Goal: Check status: Check status

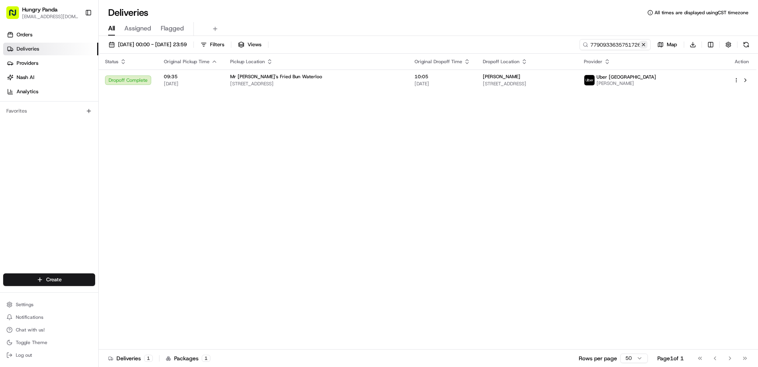
click at [643, 45] on button at bounding box center [644, 45] width 8 height 8
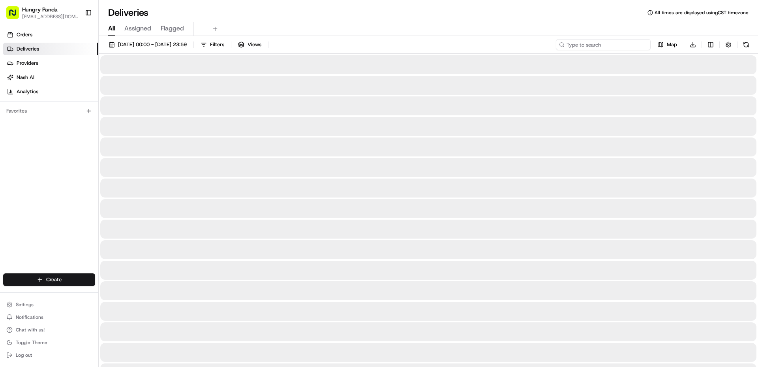
click at [632, 43] on input at bounding box center [603, 44] width 95 height 11
paste input "KUMO·超美味芝士蛋糕·World"
type input "KUMO·超美味芝士蛋糕·World"
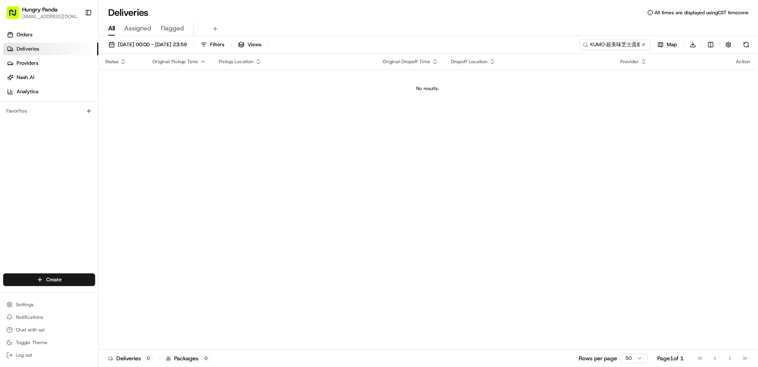
drag, startPoint x: 641, startPoint y: 43, endPoint x: 634, endPoint y: 43, distance: 7.1
click at [641, 43] on button at bounding box center [644, 45] width 8 height 8
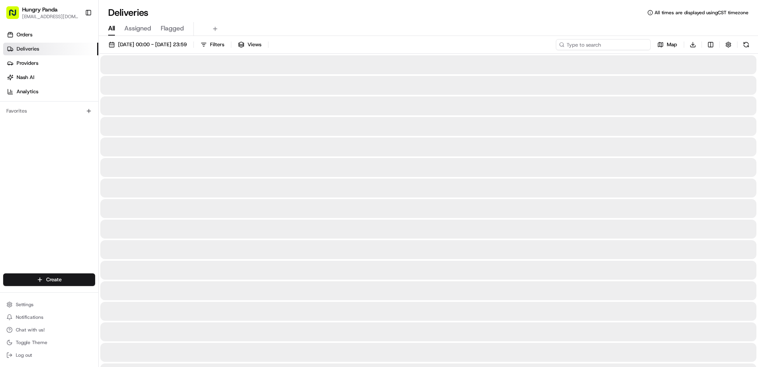
click at [625, 43] on input at bounding box center [603, 44] width 95 height 11
paste input "3704069946652794081949"
type input "3704069946652794081949"
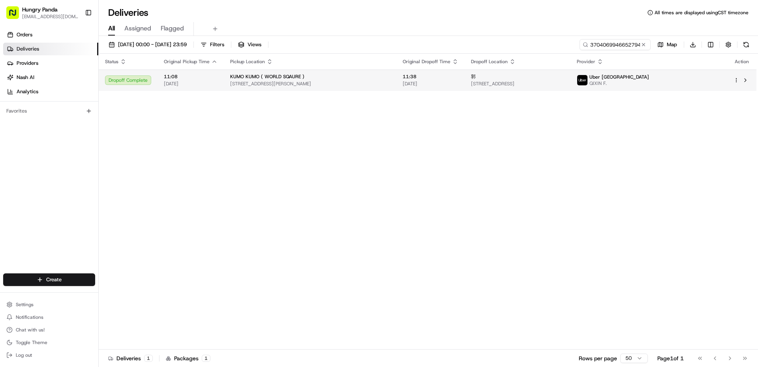
click at [545, 75] on div "郭" at bounding box center [517, 76] width 93 height 6
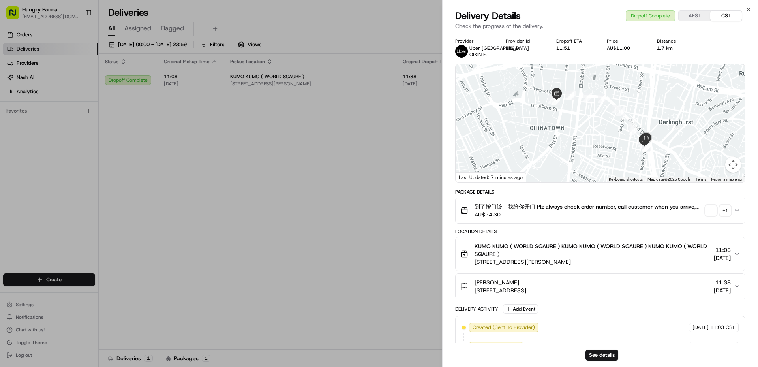
click at [714, 210] on span "button" at bounding box center [710, 210] width 11 height 11
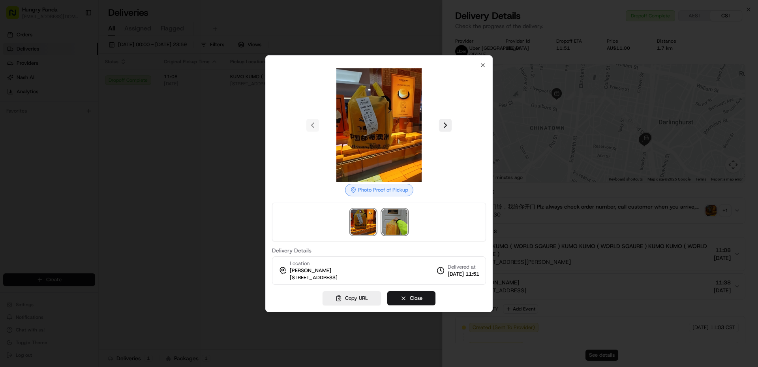
click at [388, 225] on img at bounding box center [394, 221] width 25 height 25
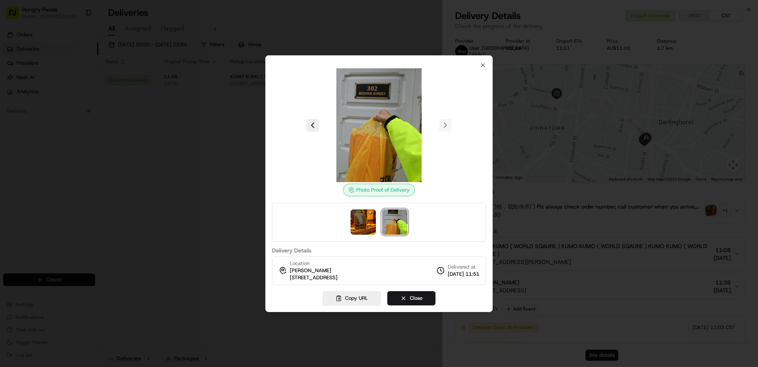
click at [218, 187] on div at bounding box center [379, 183] width 758 height 367
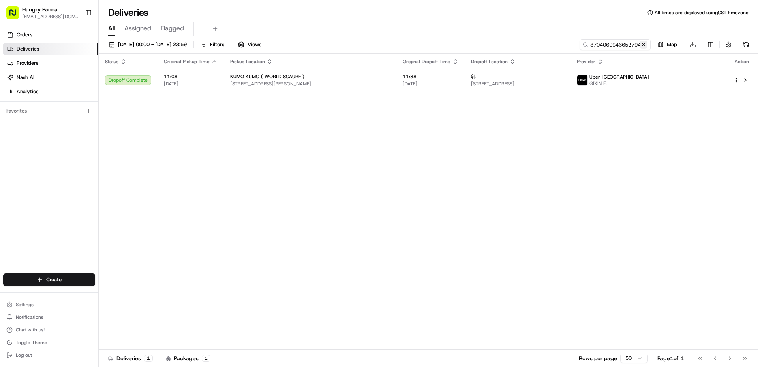
click at [645, 47] on button at bounding box center [644, 45] width 8 height 8
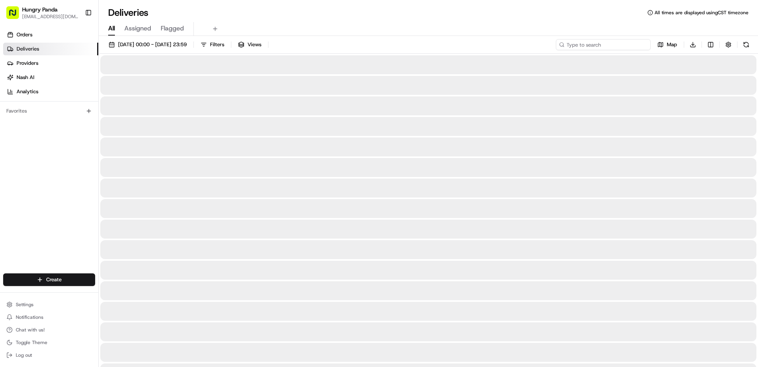
paste input "2906048986955753881194"
type input "2906048986955753881194"
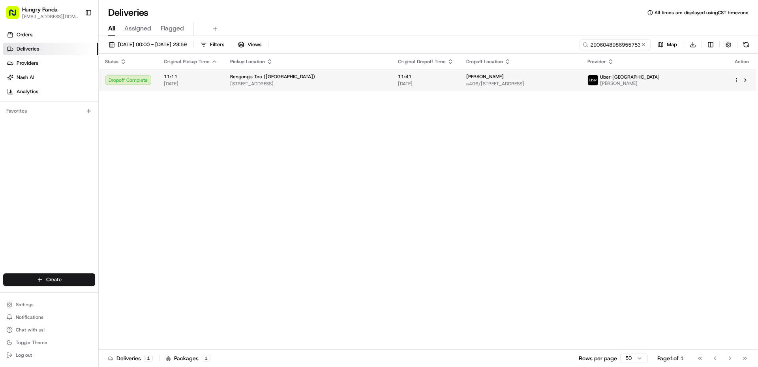
click at [575, 79] on div "[PERSON_NAME]" at bounding box center [520, 76] width 109 height 6
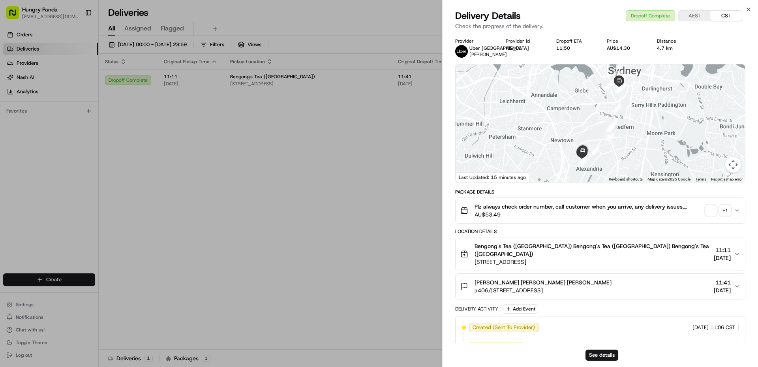
click at [709, 213] on span "button" at bounding box center [710, 210] width 11 height 11
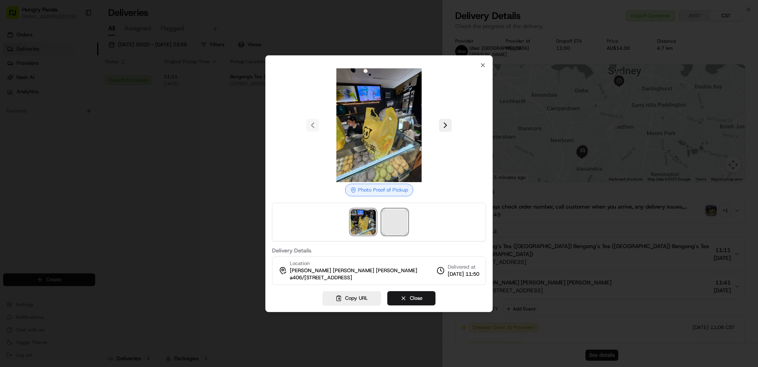
click at [402, 227] on span at bounding box center [394, 221] width 25 height 25
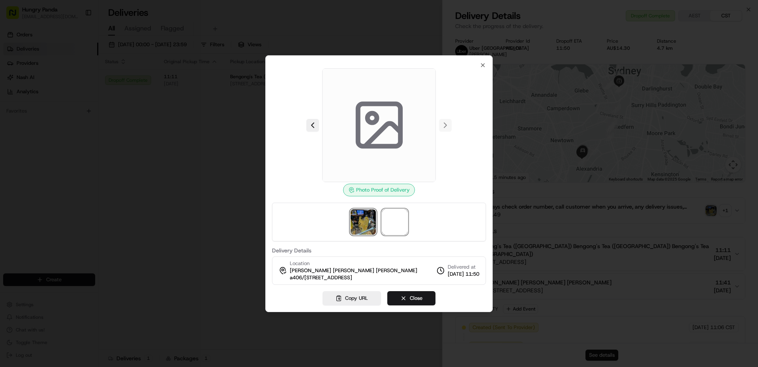
click at [365, 222] on img at bounding box center [363, 221] width 25 height 25
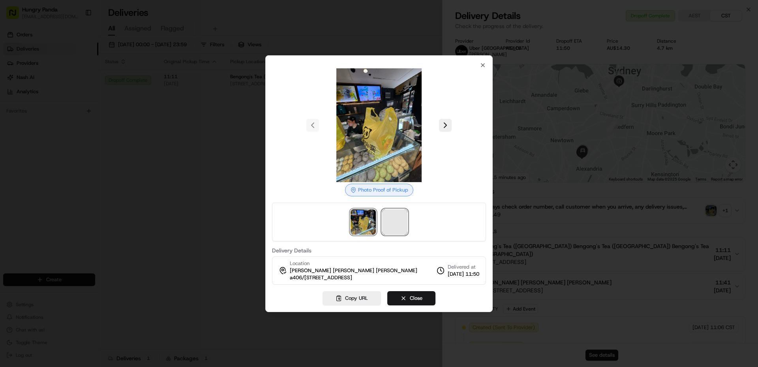
click at [393, 222] on span at bounding box center [394, 221] width 25 height 25
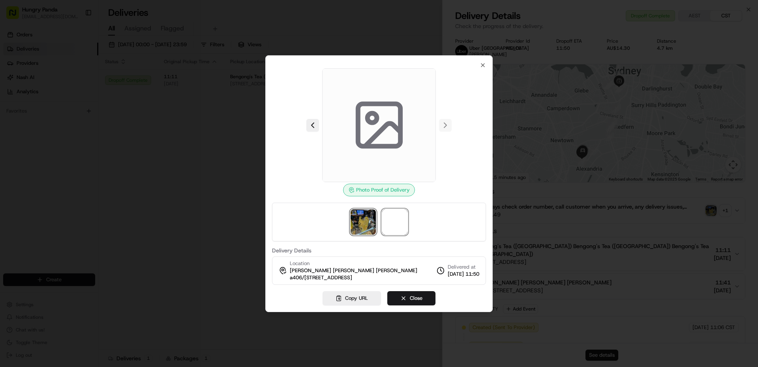
click at [362, 219] on img at bounding box center [363, 221] width 25 height 25
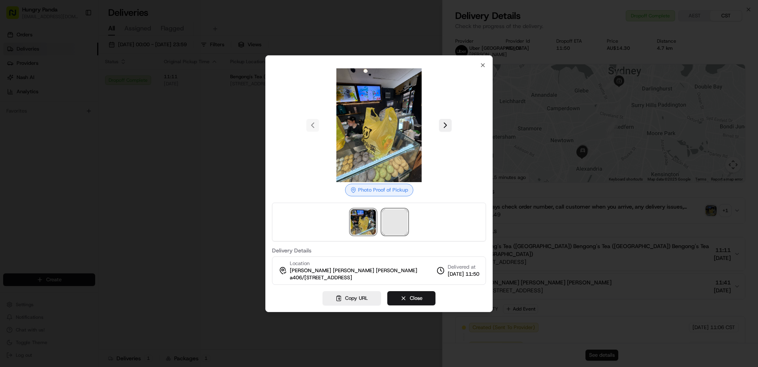
click at [403, 226] on span at bounding box center [394, 221] width 25 height 25
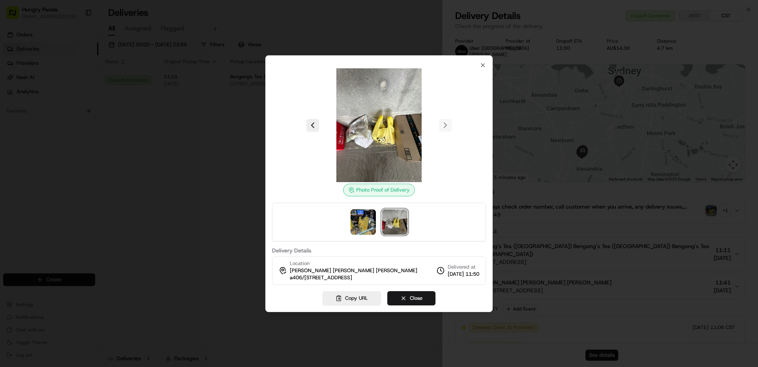
click at [242, 159] on div at bounding box center [379, 183] width 758 height 367
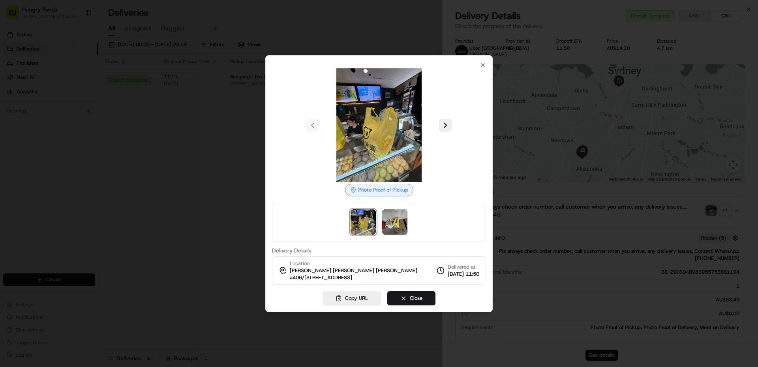
drag, startPoint x: 254, startPoint y: 166, endPoint x: 259, endPoint y: 166, distance: 4.3
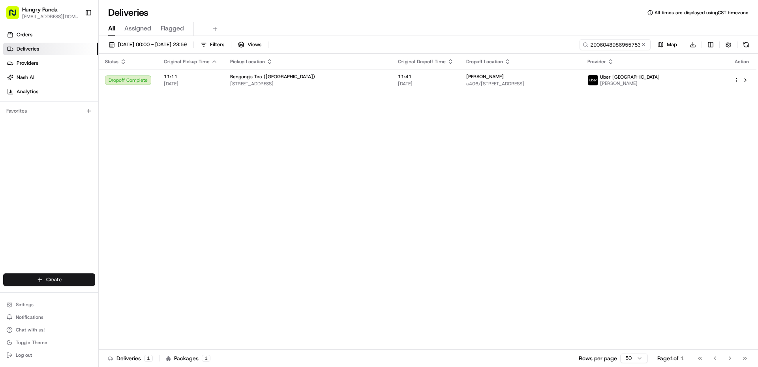
click at [644, 43] on button at bounding box center [644, 45] width 8 height 8
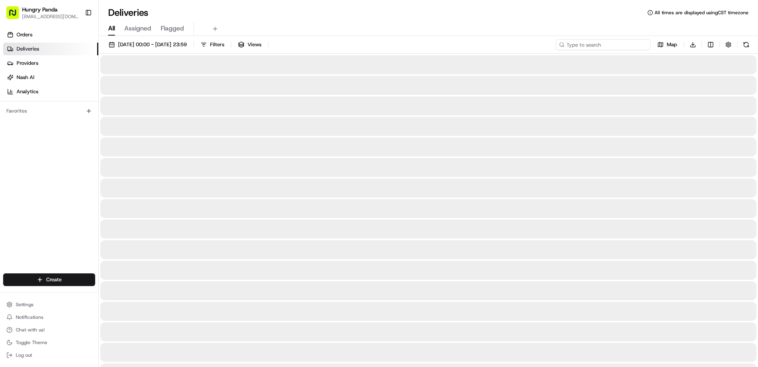
click at [632, 44] on input at bounding box center [603, 44] width 95 height 11
paste input "5403029386057740741865"
type input "5403029386057740741865"
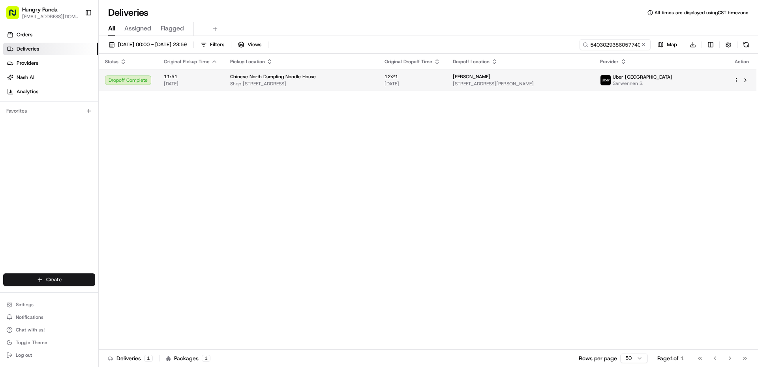
click at [594, 88] on td "[PERSON_NAME] [STREET_ADDRESS][PERSON_NAME]" at bounding box center [519, 79] width 147 height 21
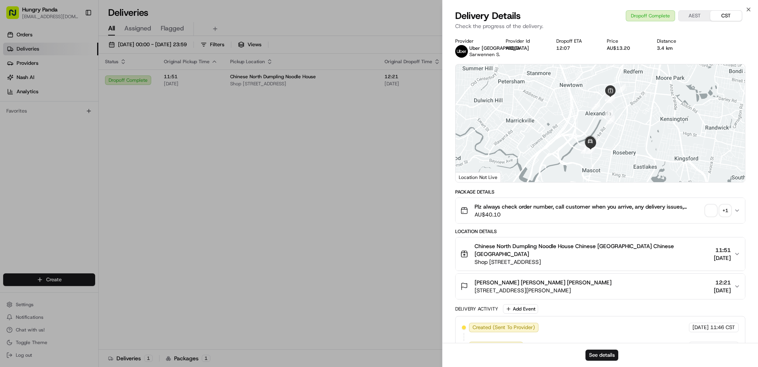
click at [716, 214] on button "+ 1" at bounding box center [717, 210] width 25 height 11
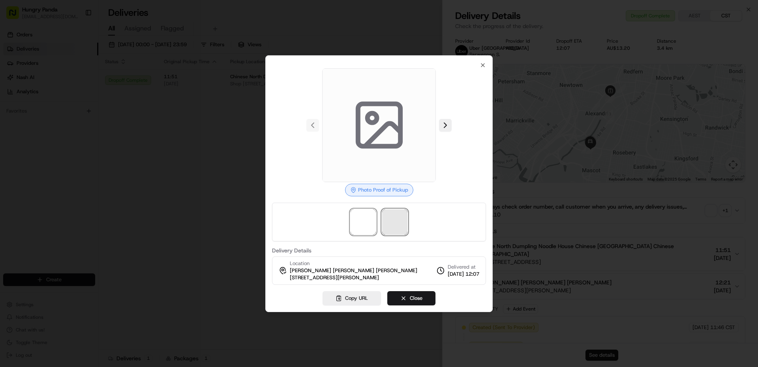
click at [389, 227] on span at bounding box center [394, 221] width 25 height 25
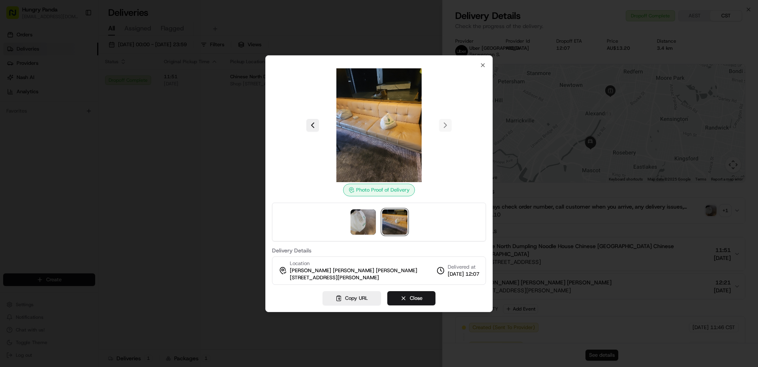
click at [149, 221] on div at bounding box center [379, 183] width 758 height 367
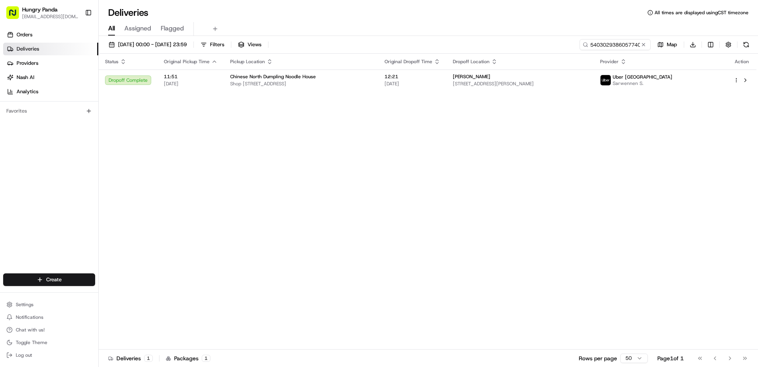
drag, startPoint x: 342, startPoint y: 180, endPoint x: 575, endPoint y: 97, distance: 246.9
click at [353, 175] on div "Status Original Pickup Time Pickup Location Original Dropoff Time Dropoff Locat…" at bounding box center [428, 202] width 658 height 296
click at [645, 45] on button at bounding box center [644, 45] width 8 height 8
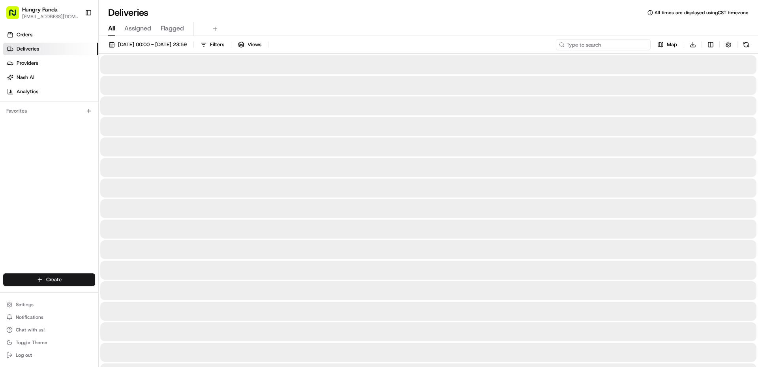
click at [636, 44] on input at bounding box center [603, 44] width 95 height 11
paste input "630507609615774993735"
type input "630507609615774993735"
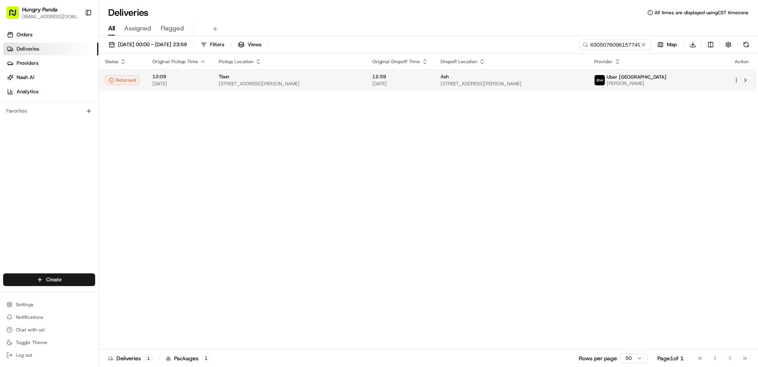
click at [581, 78] on div "Ash" at bounding box center [511, 76] width 141 height 6
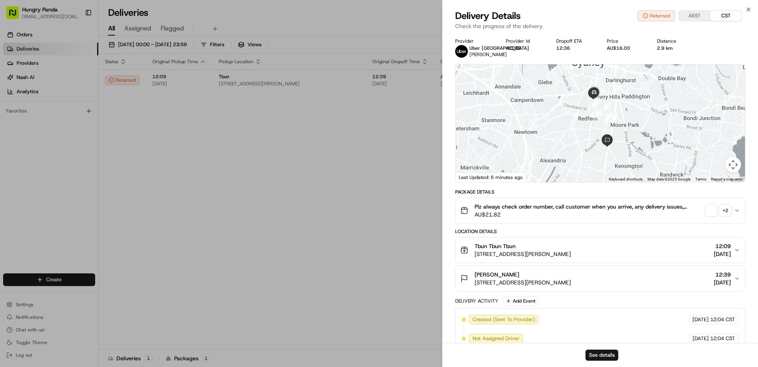
click at [705, 211] on div "Plz always check order number, call customer when you arrive, any delivery issu…" at bounding box center [597, 211] width 274 height 16
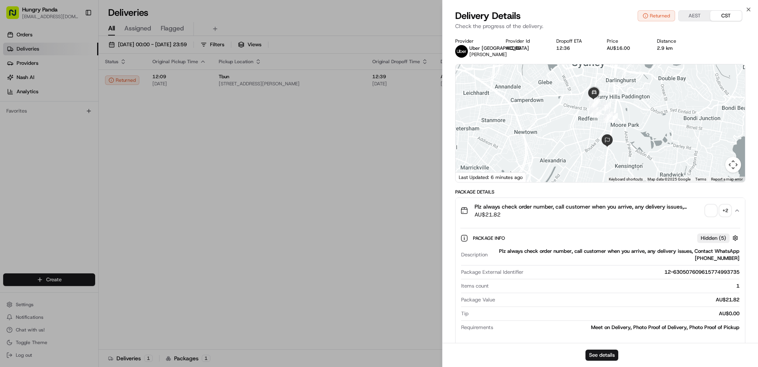
click at [713, 208] on span "button" at bounding box center [710, 210] width 11 height 11
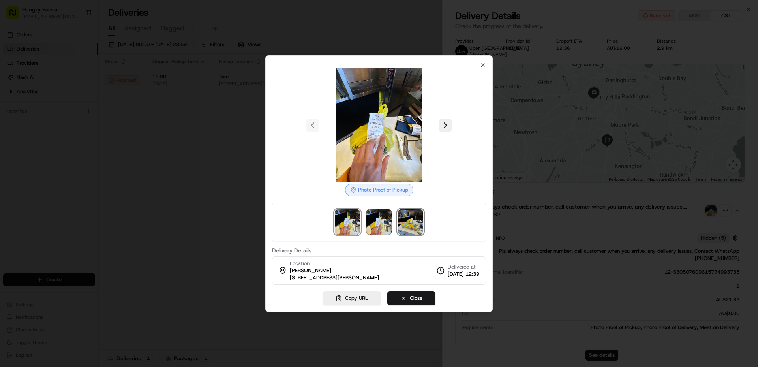
click at [409, 213] on img at bounding box center [410, 221] width 25 height 25
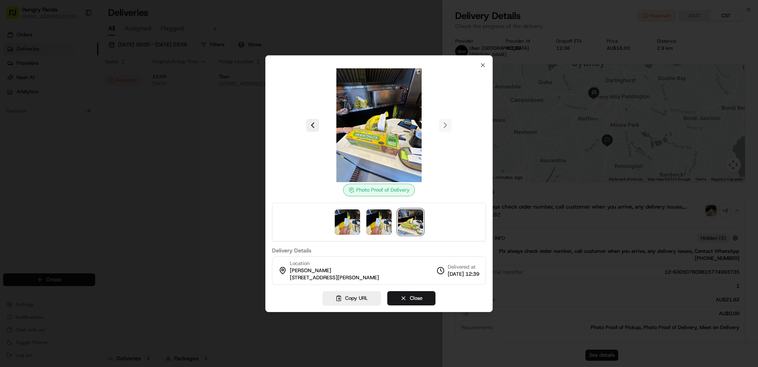
click at [234, 208] on div at bounding box center [379, 183] width 758 height 367
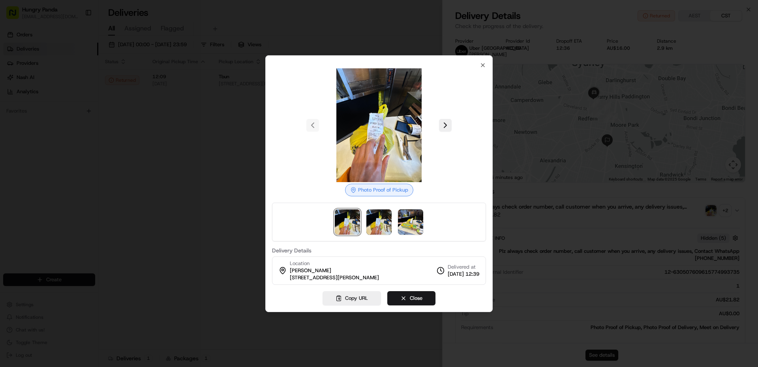
drag, startPoint x: 233, startPoint y: 208, endPoint x: 249, endPoint y: 203, distance: 16.5
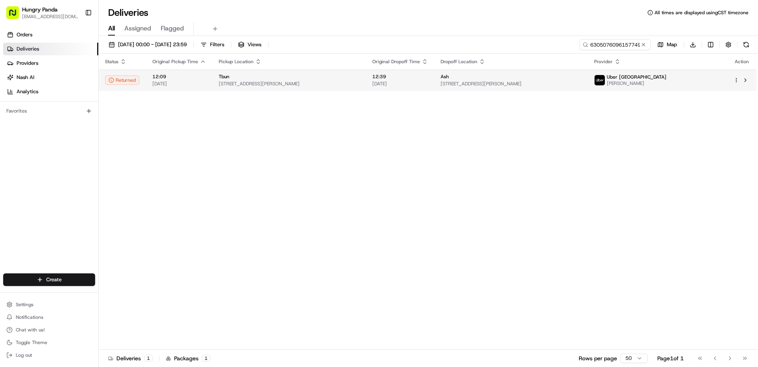
click at [581, 79] on div "Ash" at bounding box center [511, 76] width 141 height 6
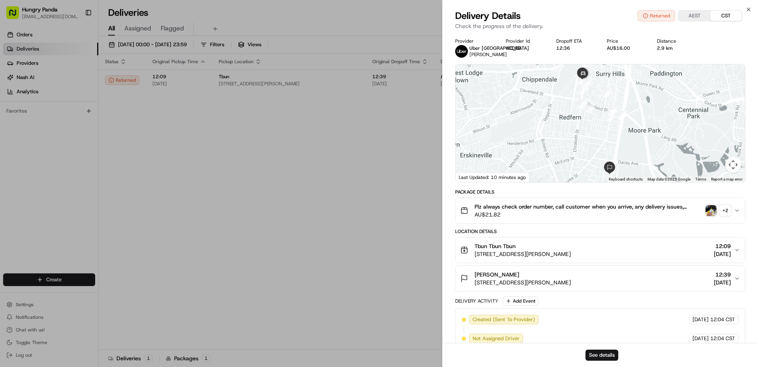
click at [710, 211] on img "button" at bounding box center [710, 210] width 11 height 11
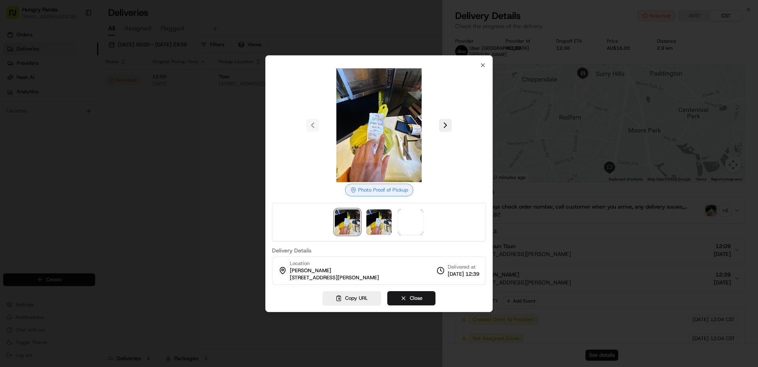
click at [596, 238] on div at bounding box center [379, 183] width 758 height 367
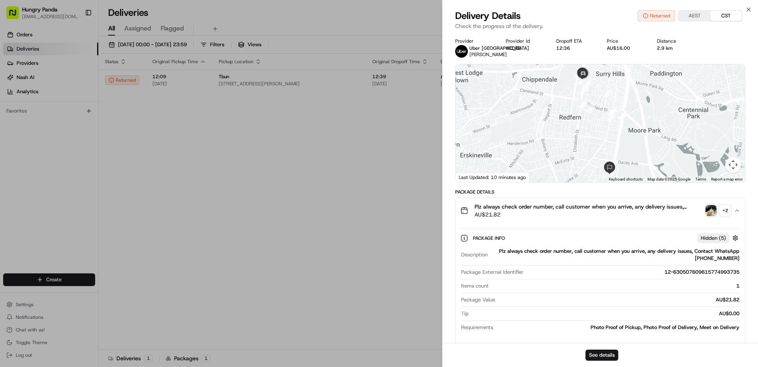
click at [738, 211] on icon "button" at bounding box center [737, 210] width 6 height 6
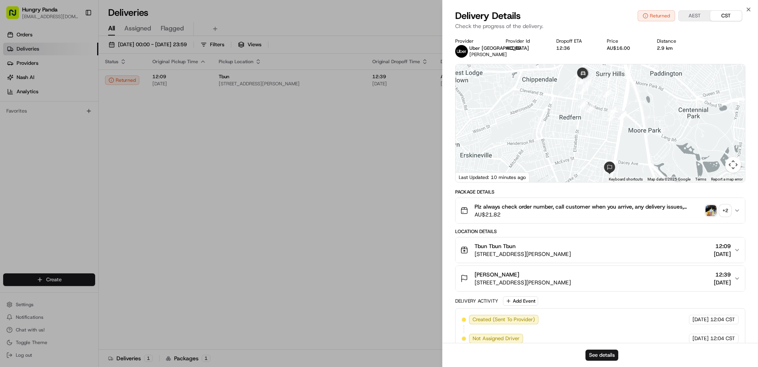
click at [738, 211] on icon "button" at bounding box center [737, 210] width 6 height 6
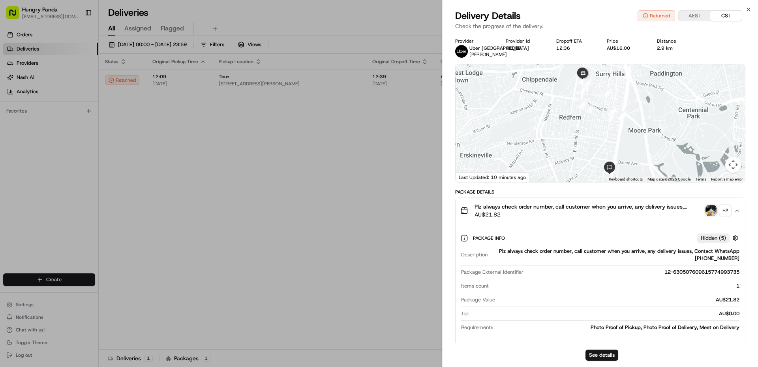
click at [738, 211] on icon "button" at bounding box center [737, 210] width 6 height 6
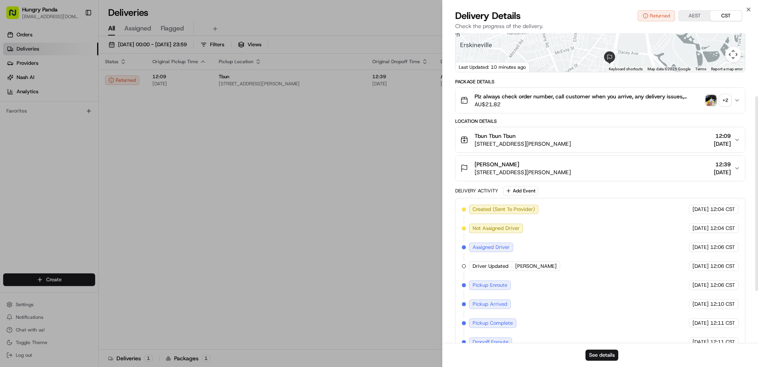
scroll to position [118, 0]
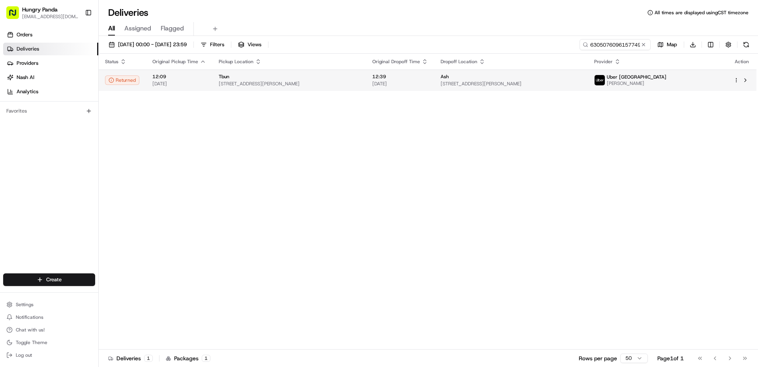
click at [434, 86] on td "12:39 [DATE]" at bounding box center [400, 79] width 68 height 21
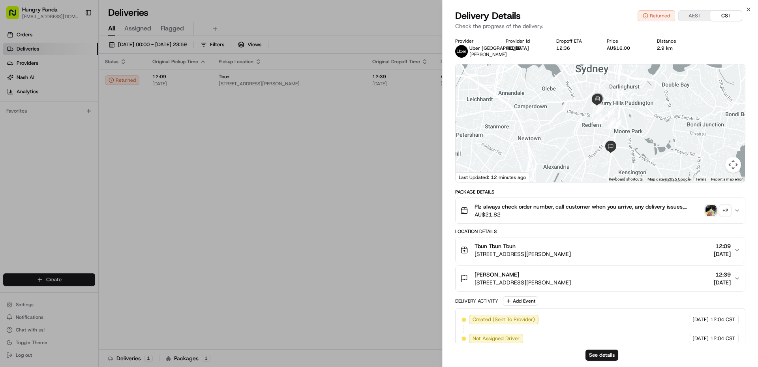
click at [620, 127] on div at bounding box center [600, 123] width 289 height 118
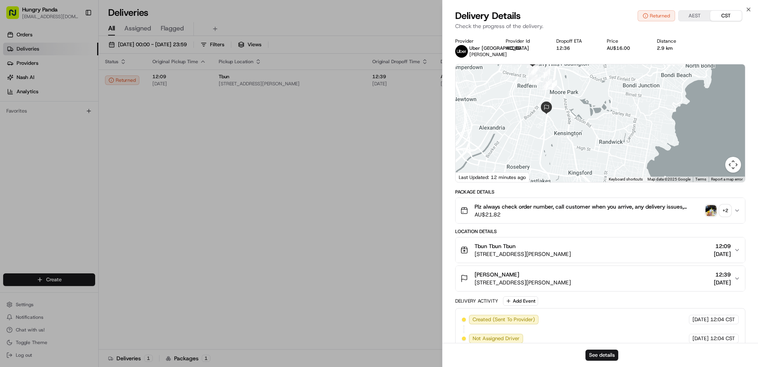
drag, startPoint x: 593, startPoint y: 135, endPoint x: 556, endPoint y: 97, distance: 52.8
click at [556, 97] on div at bounding box center [600, 123] width 289 height 118
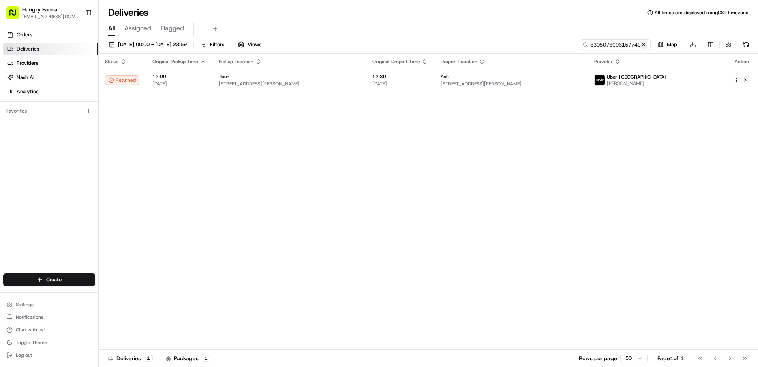
click at [646, 45] on button at bounding box center [644, 45] width 8 height 8
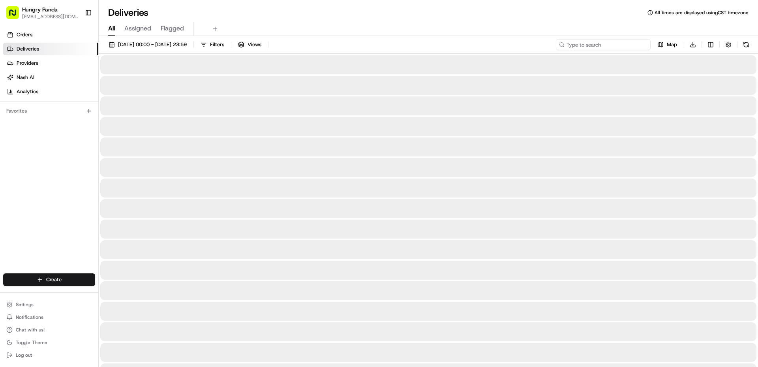
click at [636, 46] on input at bounding box center [603, 44] width 95 height 11
paste input "0816095086456725011757"
type input "0816095086456725011757"
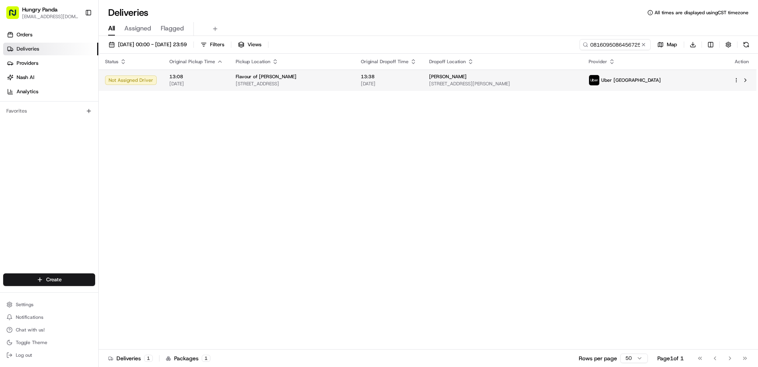
click at [576, 83] on span "[STREET_ADDRESS][PERSON_NAME]" at bounding box center [502, 84] width 147 height 6
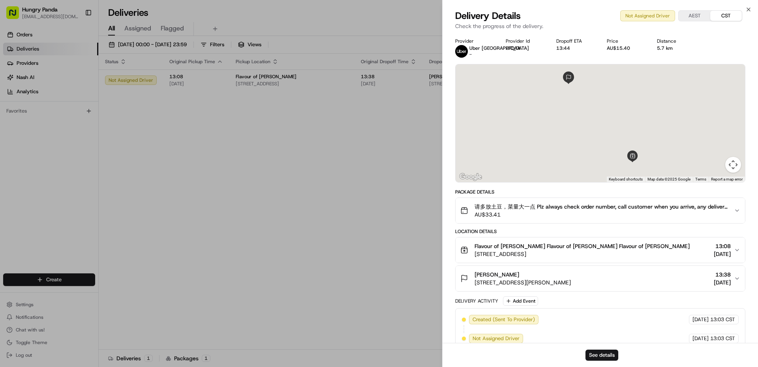
click at [722, 206] on span "请多放土豆，菜量大一点 Plz always check order number, call customer when you arrive, any d…" at bounding box center [601, 207] width 253 height 8
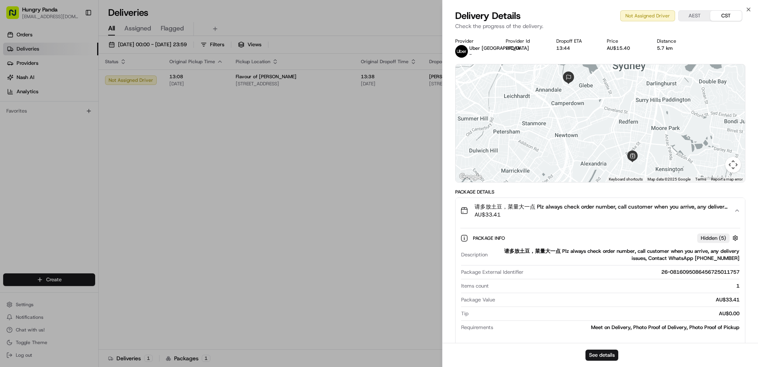
click at [720, 209] on span "请多放土豆，菜量大一点 Plz always check order number, call customer when you arrive, any d…" at bounding box center [601, 207] width 253 height 8
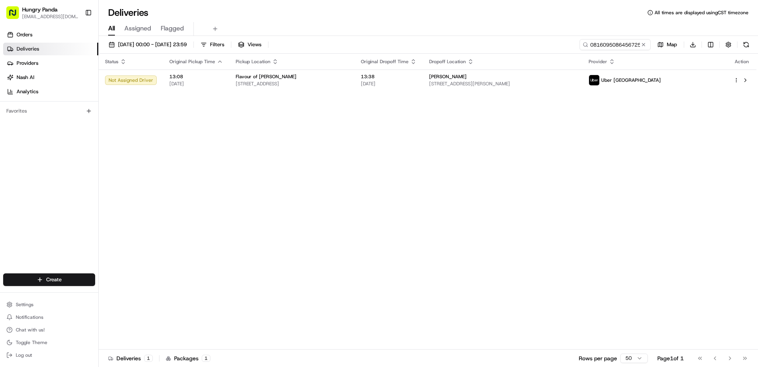
drag, startPoint x: 293, startPoint y: 180, endPoint x: 527, endPoint y: 103, distance: 246.4
click at [298, 180] on div "Status Original Pickup Time Pickup Location Original Dropoff Time Dropoff Locat…" at bounding box center [428, 202] width 658 height 296
click at [644, 45] on button at bounding box center [644, 45] width 8 height 8
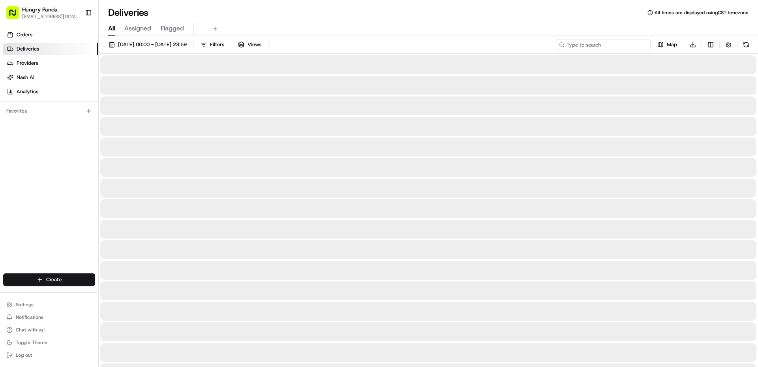
click at [636, 45] on input at bounding box center [603, 44] width 95 height 11
paste input "7008039746451715551209"
type input "7008039746451715551209"
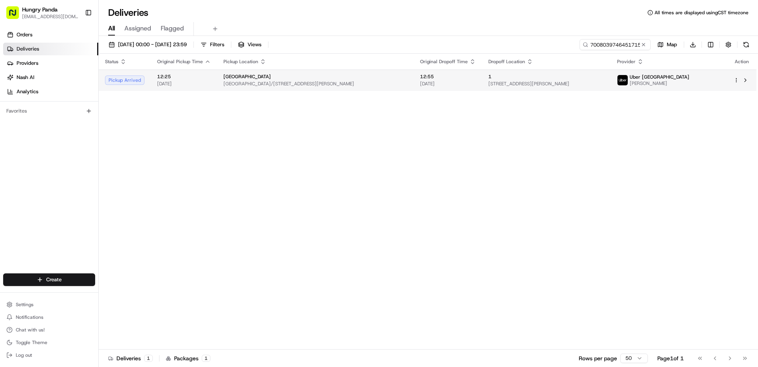
click at [604, 78] on div "1" at bounding box center [546, 76] width 116 height 6
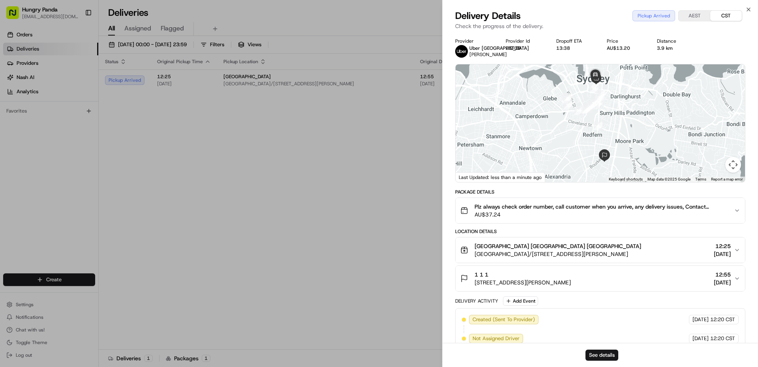
click at [719, 207] on span "Plz always check order number, call customer when you arrive, any delivery issu…" at bounding box center [601, 207] width 253 height 8
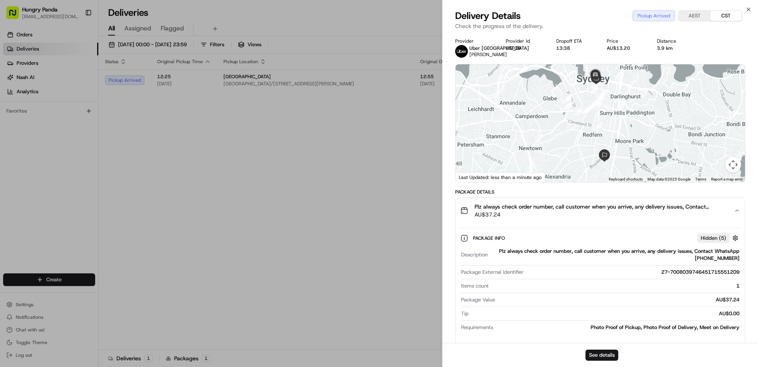
click at [737, 207] on icon "button" at bounding box center [737, 210] width 6 height 6
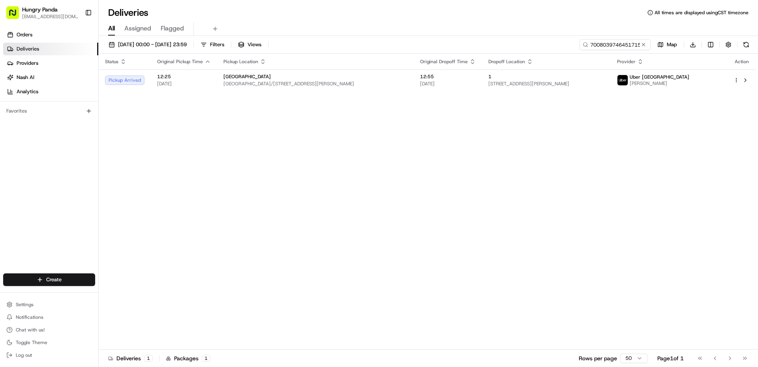
drag, startPoint x: 643, startPoint y: 44, endPoint x: 630, endPoint y: 44, distance: 13.0
click at [642, 44] on button at bounding box center [644, 45] width 8 height 8
click at [630, 44] on input at bounding box center [603, 44] width 95 height 11
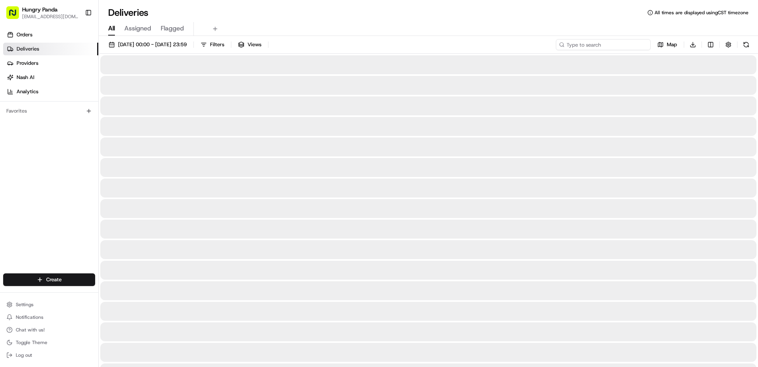
paste input "820907705675870779532"
type input "820907705675870779532"
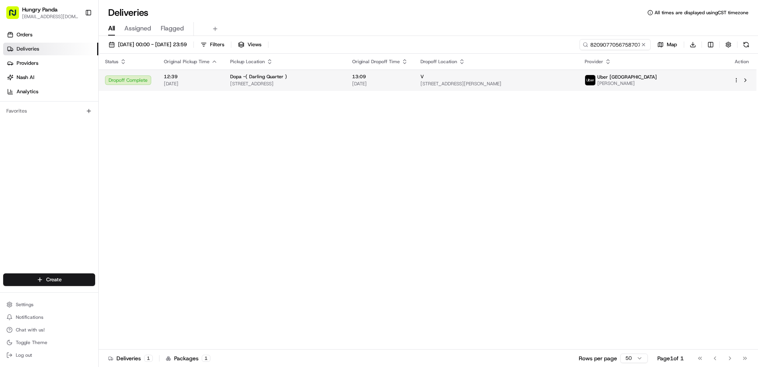
click at [339, 81] on span "[STREET_ADDRESS]" at bounding box center [284, 84] width 109 height 6
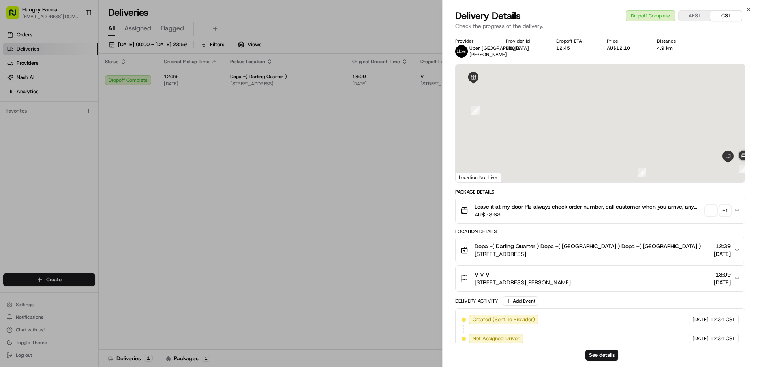
click at [707, 214] on span "button" at bounding box center [710, 210] width 11 height 11
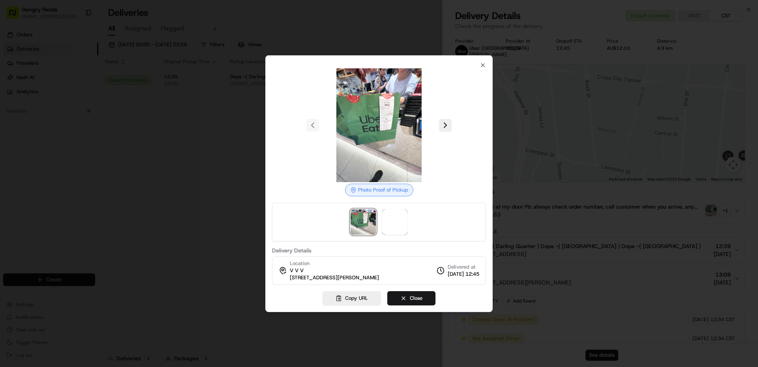
click at [381, 219] on div at bounding box center [379, 222] width 214 height 39
click at [384, 218] on span at bounding box center [394, 221] width 25 height 25
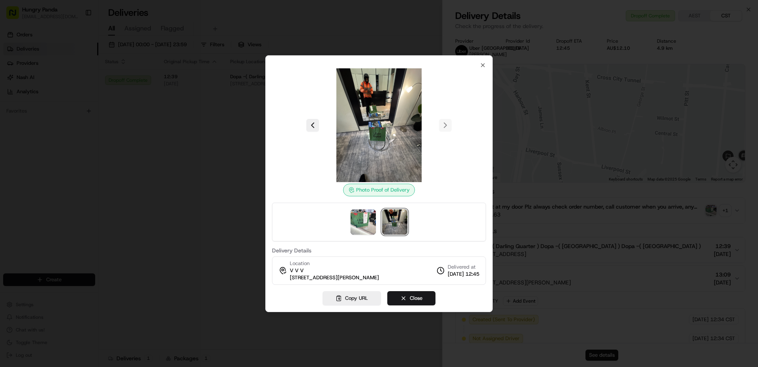
click at [191, 210] on div at bounding box center [379, 183] width 758 height 367
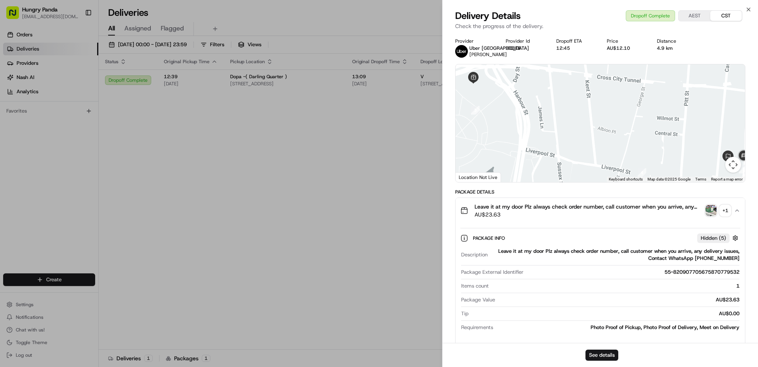
drag, startPoint x: 393, startPoint y: 144, endPoint x: 401, endPoint y: 140, distance: 8.7
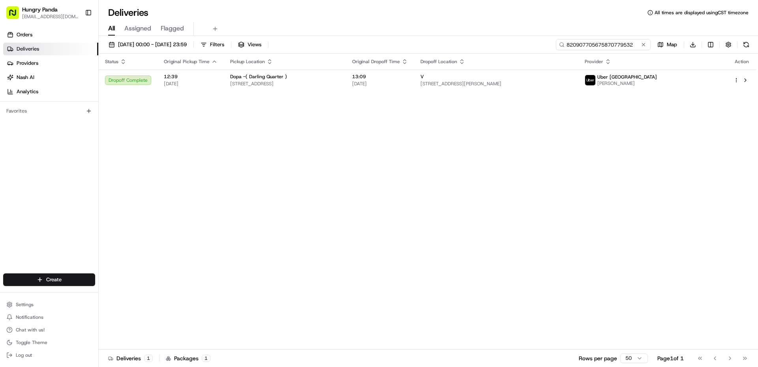
click at [617, 43] on input "820907705675870779532" at bounding box center [603, 44] width 95 height 11
click at [641, 45] on button at bounding box center [644, 45] width 8 height 8
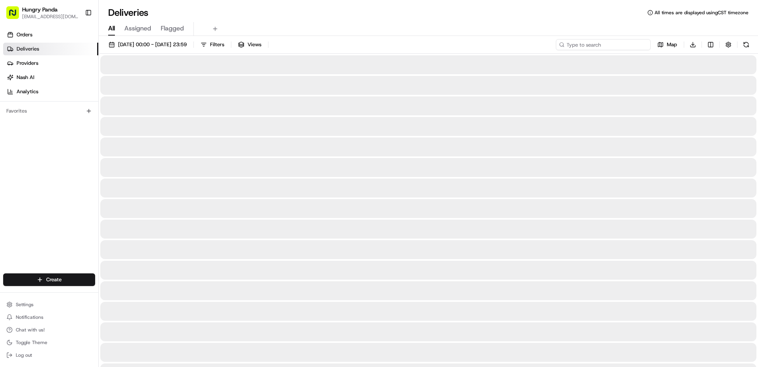
click at [631, 44] on input at bounding box center [603, 44] width 95 height 11
paste input "0816095086456725011757"
type input "0816095086456725011757"
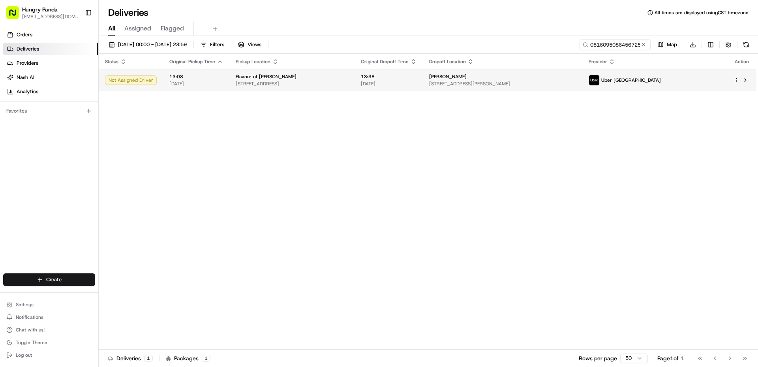
click at [576, 85] on span "[STREET_ADDRESS][PERSON_NAME]" at bounding box center [502, 84] width 147 height 6
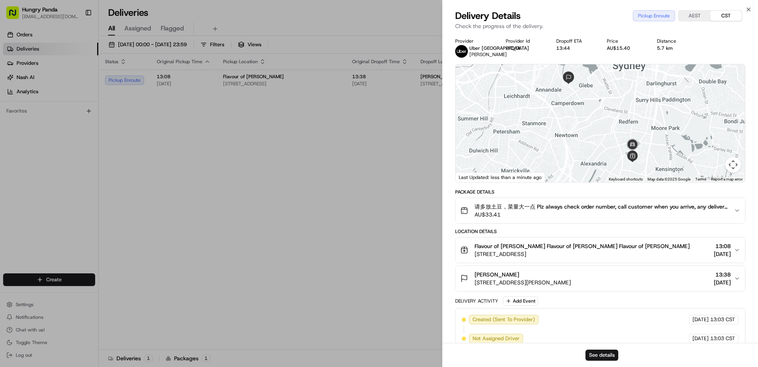
drag, startPoint x: 248, startPoint y: 247, endPoint x: 226, endPoint y: 191, distance: 60.0
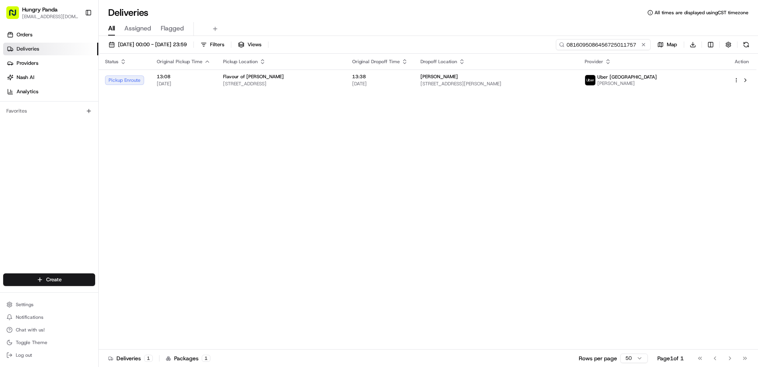
click at [648, 42] on input "0816095086456725011757" at bounding box center [603, 44] width 95 height 11
click at [644, 43] on button at bounding box center [644, 45] width 8 height 8
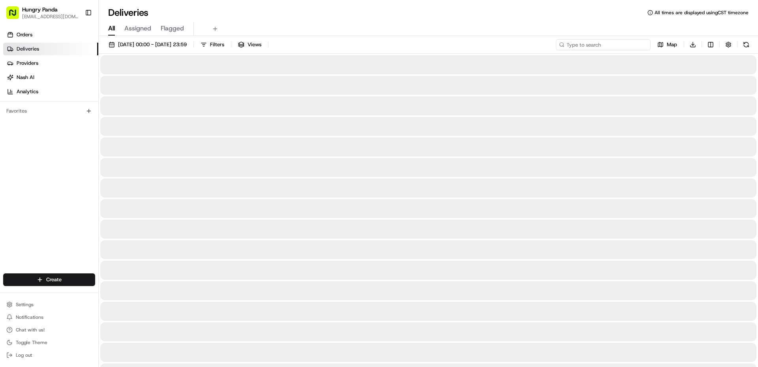
paste input "630507609615774993735"
type input "630507609615774993735"
click at [531, 110] on div at bounding box center [428, 105] width 656 height 19
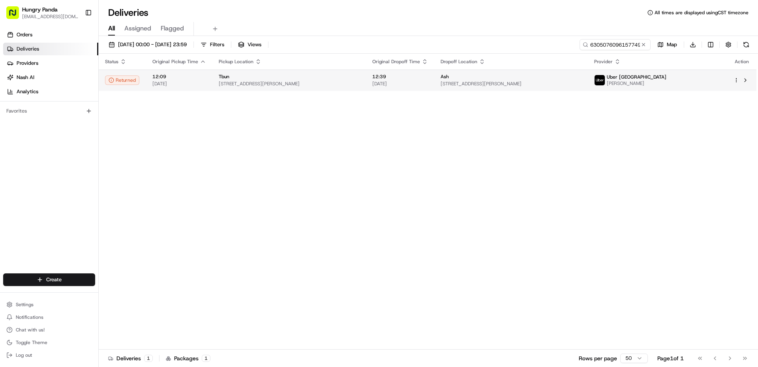
click at [581, 86] on span "[STREET_ADDRESS][PERSON_NAME]" at bounding box center [511, 84] width 141 height 6
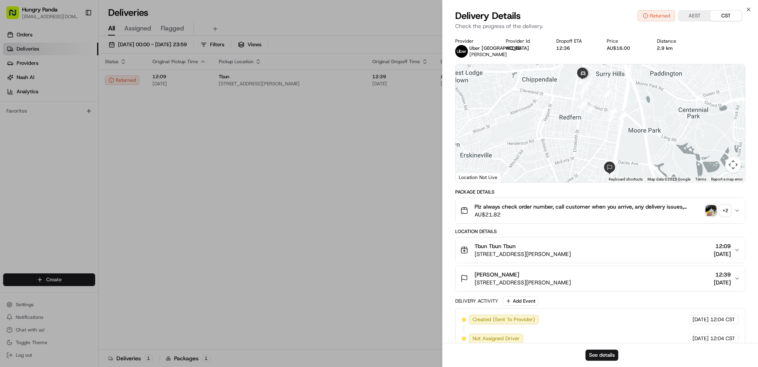
click at [709, 208] on img "button" at bounding box center [710, 210] width 11 height 11
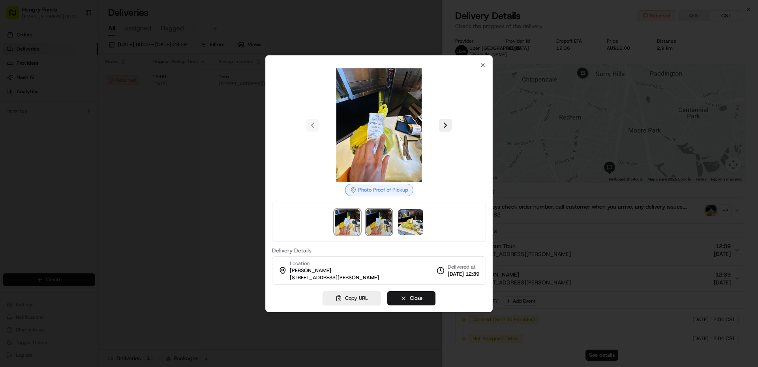
click at [373, 226] on img at bounding box center [378, 221] width 25 height 25
click at [403, 225] on img at bounding box center [410, 221] width 25 height 25
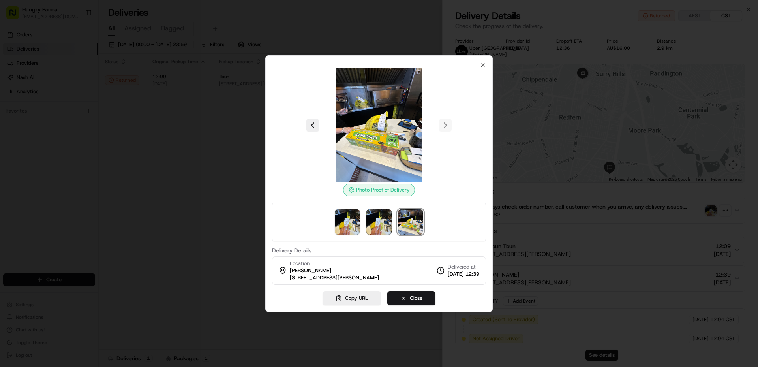
click at [619, 229] on div at bounding box center [379, 183] width 758 height 367
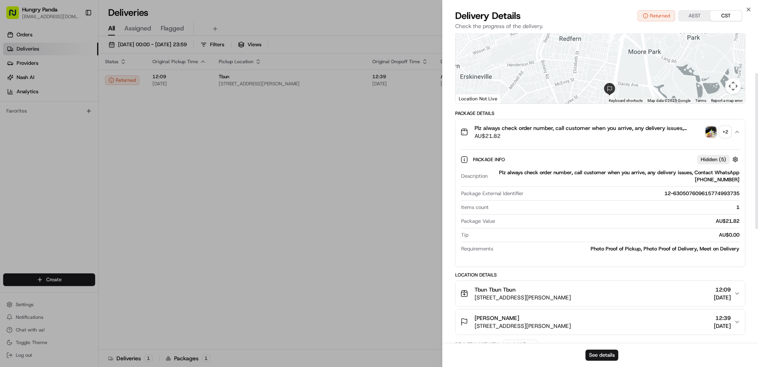
scroll to position [79, 0]
click at [516, 165] on div "Package Info Hidden ( 5 )" at bounding box center [600, 158] width 280 height 13
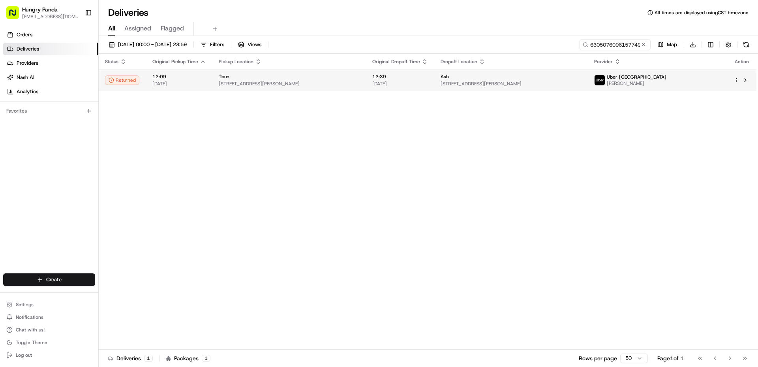
click at [556, 75] on div "Ash" at bounding box center [511, 76] width 141 height 6
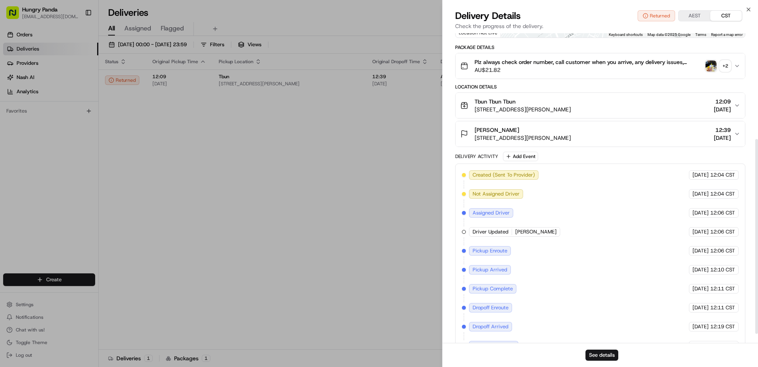
scroll to position [182, 0]
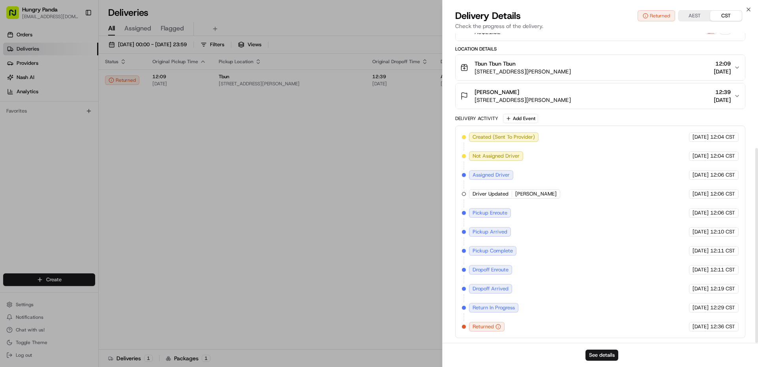
click at [735, 98] on icon "button" at bounding box center [737, 96] width 6 height 6
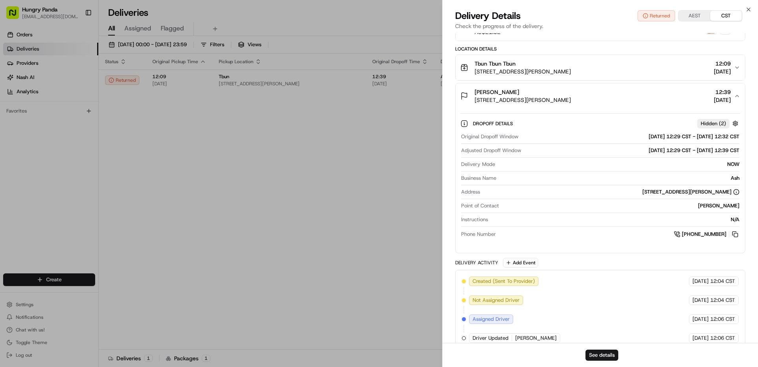
click at [737, 99] on button "[PERSON_NAME] [STREET_ADDRESS][PERSON_NAME] 12:39 [DATE]" at bounding box center [600, 95] width 289 height 25
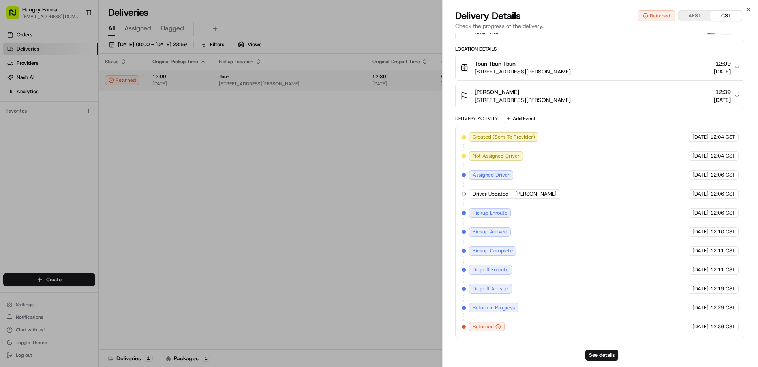
drag, startPoint x: 324, startPoint y: 172, endPoint x: 508, endPoint y: 88, distance: 202.1
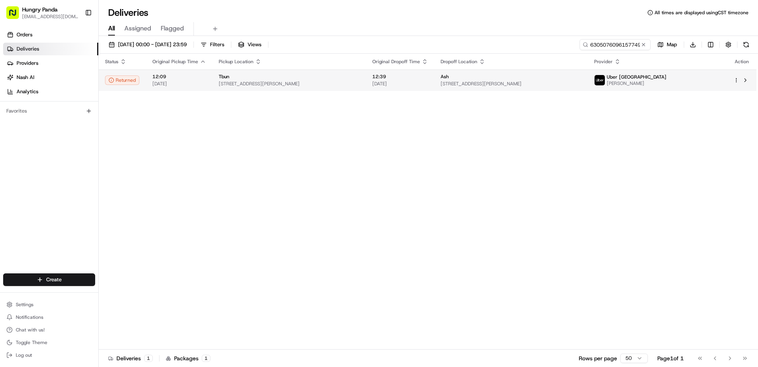
click at [588, 90] on td "Ash [STREET_ADDRESS][PERSON_NAME]" at bounding box center [511, 79] width 154 height 21
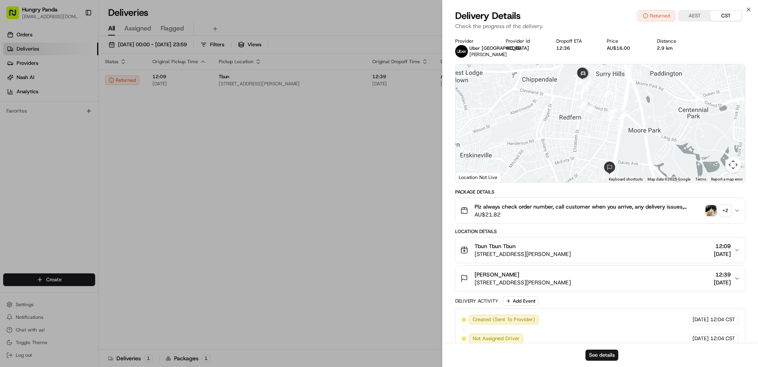
click at [706, 212] on img "button" at bounding box center [710, 210] width 11 height 11
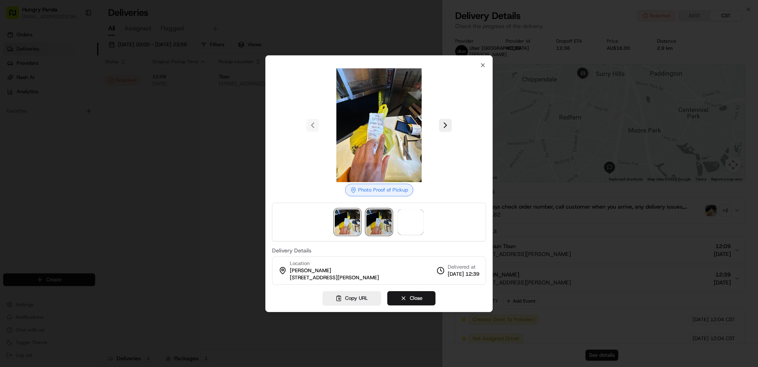
click at [387, 223] on img at bounding box center [378, 221] width 25 height 25
click at [403, 221] on img at bounding box center [410, 221] width 25 height 25
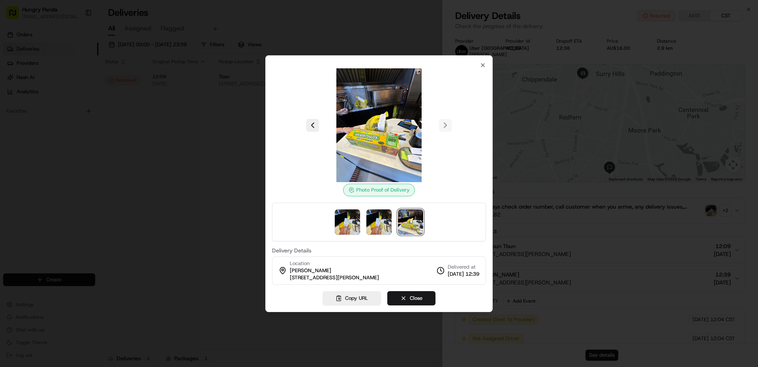
drag, startPoint x: 204, startPoint y: 176, endPoint x: 204, endPoint y: 164, distance: 11.8
click at [204, 175] on div at bounding box center [379, 183] width 758 height 367
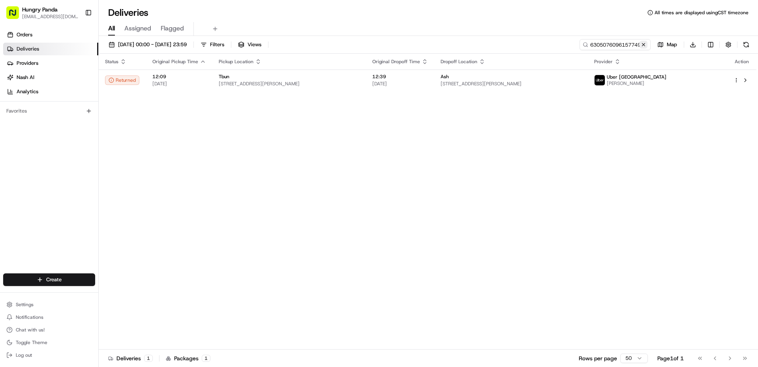
click at [644, 44] on button at bounding box center [644, 45] width 8 height 8
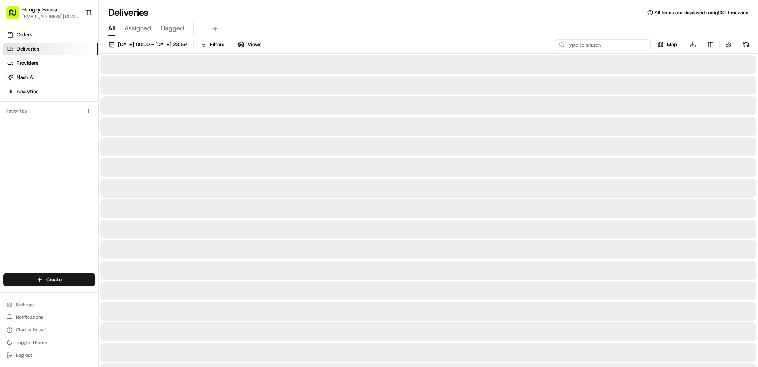
click at [633, 45] on input at bounding box center [603, 44] width 95 height 11
paste input "0816095086456725011757"
type input "0816095086456725011757"
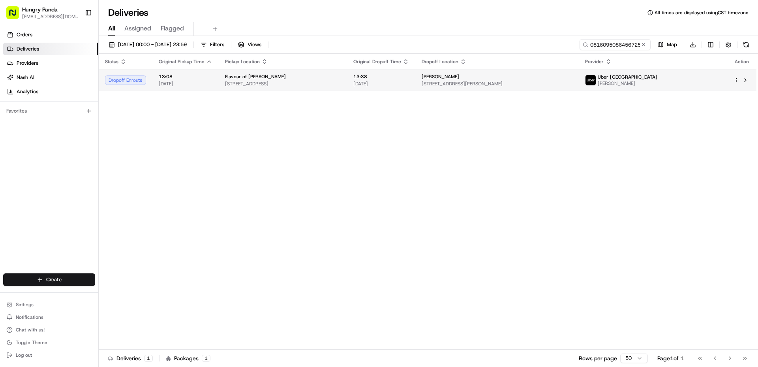
click at [538, 82] on span "[STREET_ADDRESS][PERSON_NAME]" at bounding box center [497, 84] width 151 height 6
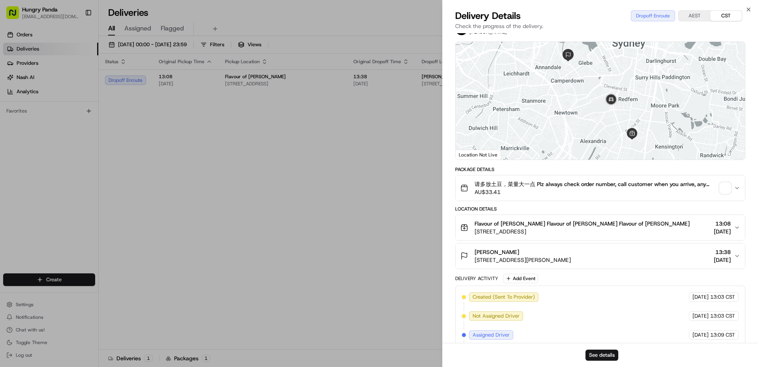
scroll to position [39, 0]
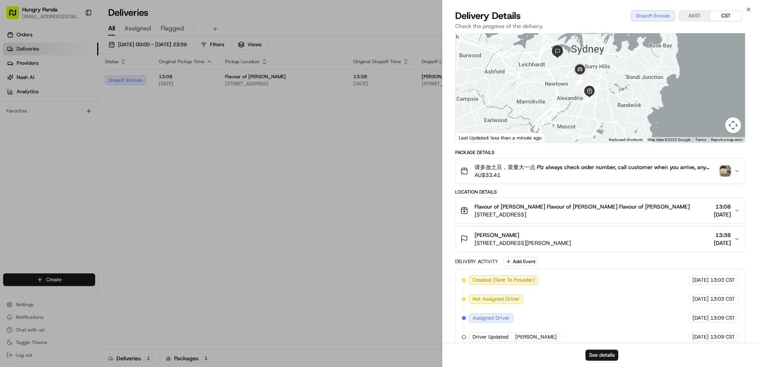
drag, startPoint x: 561, startPoint y: 79, endPoint x: 555, endPoint y: 73, distance: 8.4
click at [555, 73] on div at bounding box center [600, 84] width 289 height 118
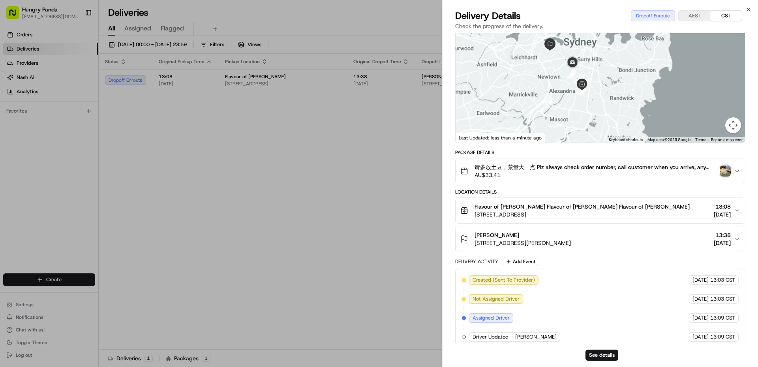
drag, startPoint x: 525, startPoint y: 83, endPoint x: 536, endPoint y: 91, distance: 13.8
click at [536, 91] on div at bounding box center [600, 84] width 289 height 118
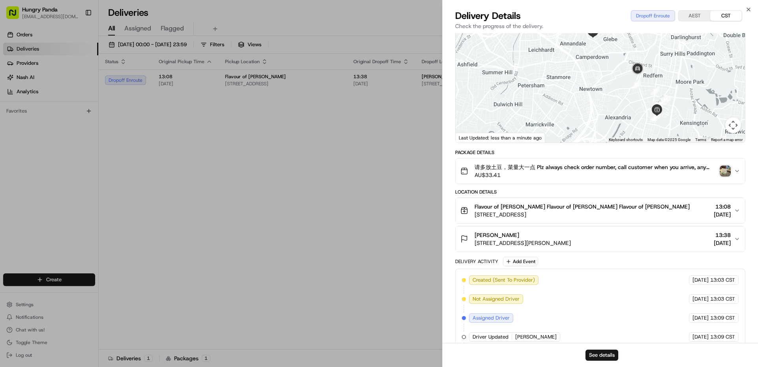
drag, startPoint x: 285, startPoint y: 217, endPoint x: 278, endPoint y: 213, distance: 8.7
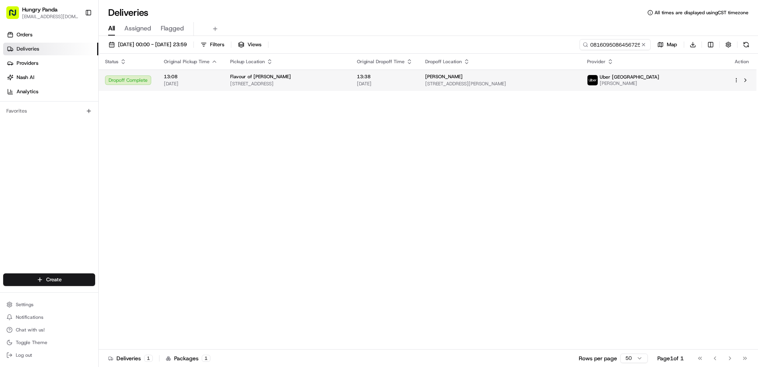
drag, startPoint x: 321, startPoint y: 158, endPoint x: 706, endPoint y: 80, distance: 393.5
click at [326, 158] on div "Status Original Pickup Time Pickup Location Original Dropoff Time Dropoff Locat…" at bounding box center [428, 202] width 658 height 296
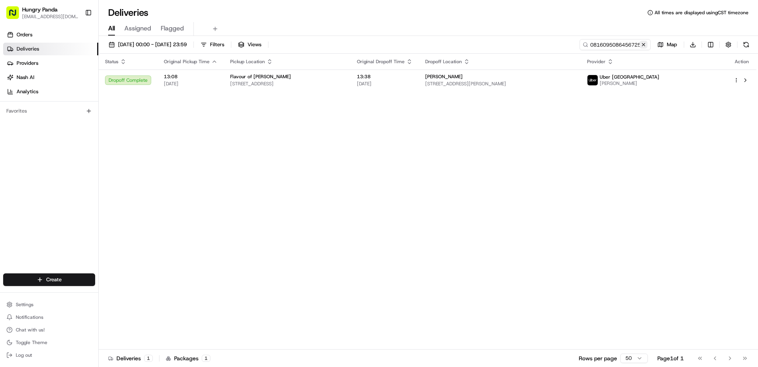
click at [644, 46] on button at bounding box center [644, 45] width 8 height 8
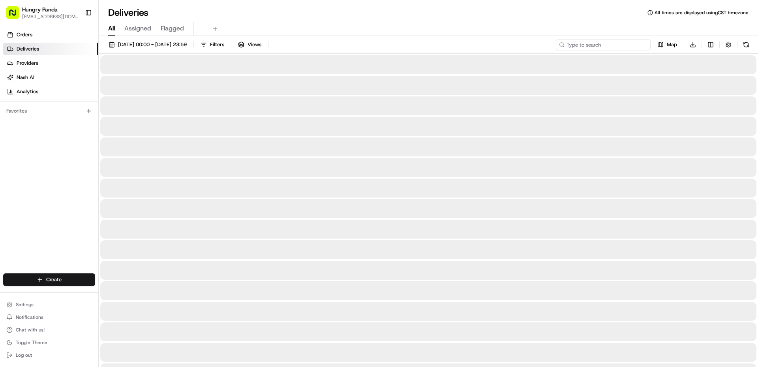
click at [632, 46] on input at bounding box center [603, 44] width 95 height 11
paste input "820901586695878701492"
type input "820901586695878701492"
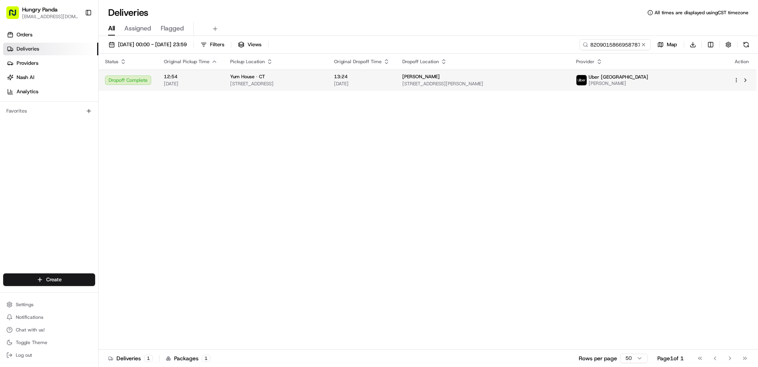
click at [563, 74] on div "[PERSON_NAME]" at bounding box center [482, 76] width 161 height 6
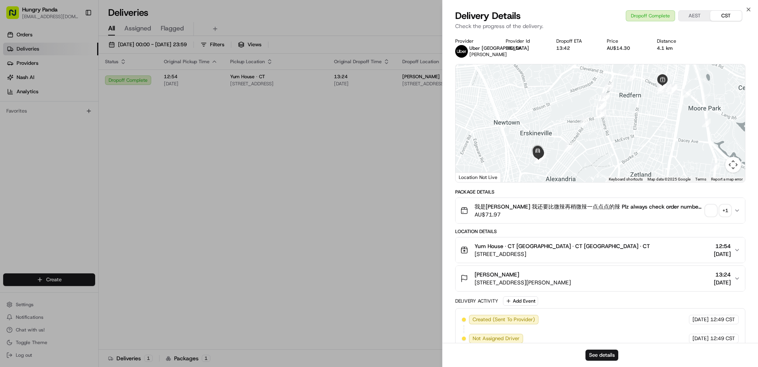
click at [709, 210] on span "button" at bounding box center [710, 210] width 11 height 11
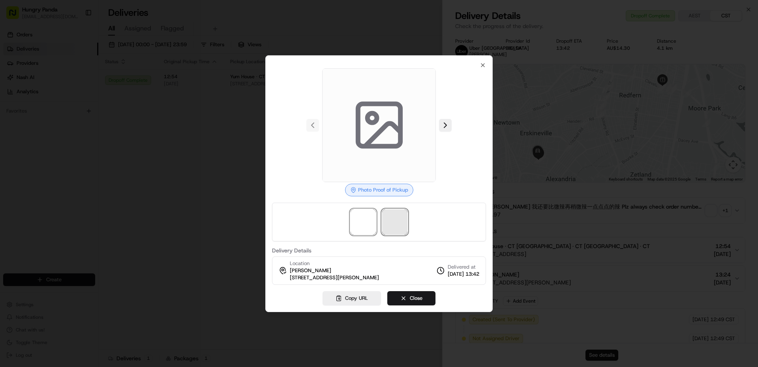
click at [398, 229] on span at bounding box center [394, 221] width 25 height 25
drag, startPoint x: 398, startPoint y: 225, endPoint x: 384, endPoint y: 228, distance: 14.5
click at [398, 225] on span at bounding box center [394, 221] width 25 height 25
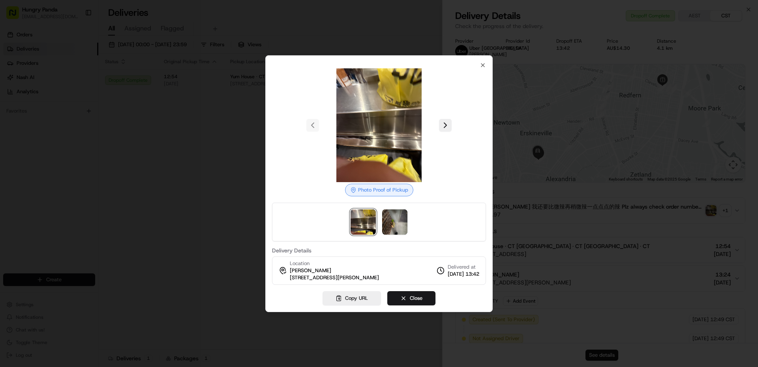
click at [240, 162] on div at bounding box center [379, 183] width 758 height 367
